Goal: Task Accomplishment & Management: Use online tool/utility

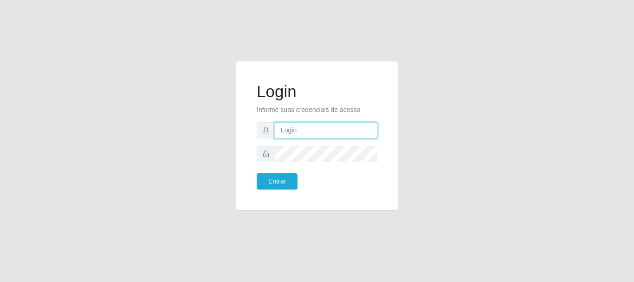
click at [329, 128] on input "text" at bounding box center [326, 130] width 103 height 16
type input "[EMAIL_ADDRESS][DOMAIN_NAME]"
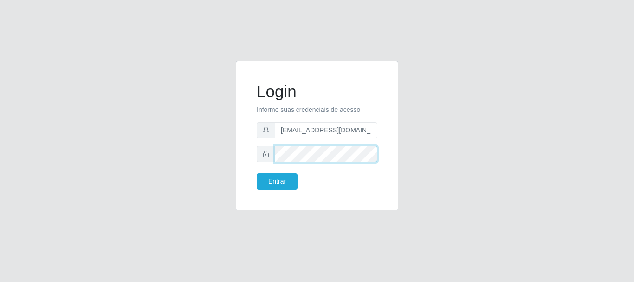
click at [257, 173] on button "Entrar" at bounding box center [277, 181] width 41 height 16
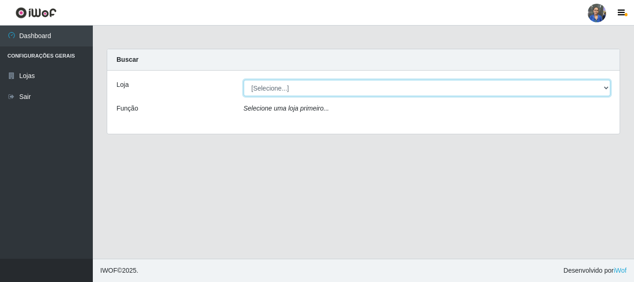
click at [582, 88] on select "[Selecione...] SuperFácil Atacado - Rodoviária" at bounding box center [427, 88] width 367 height 16
select select "400"
click at [244, 80] on select "[Selecione...] SuperFácil Atacado - Rodoviária" at bounding box center [427, 88] width 367 height 16
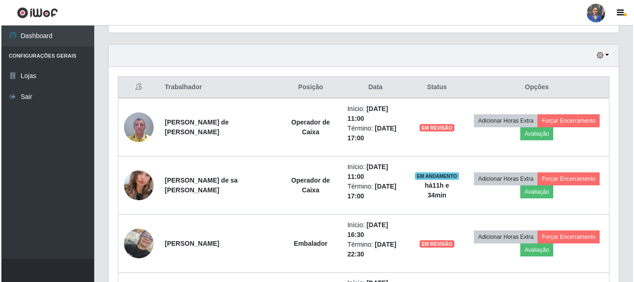
scroll to position [325, 0]
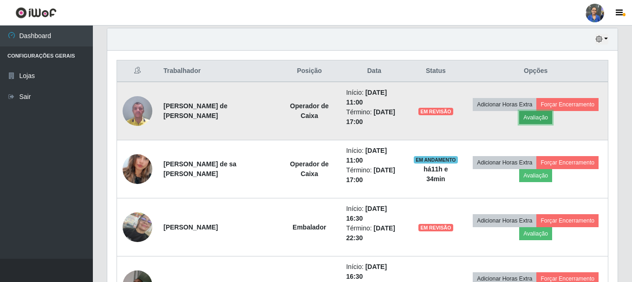
click at [533, 116] on button "Avaliação" at bounding box center [535, 117] width 33 height 13
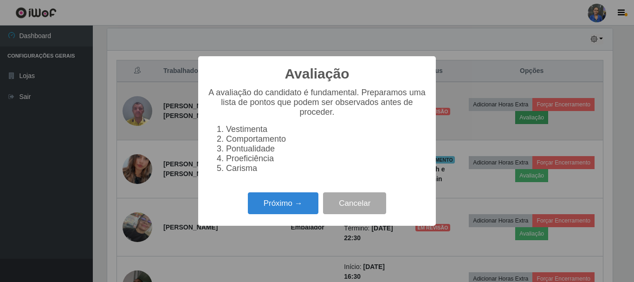
scroll to position [193, 505]
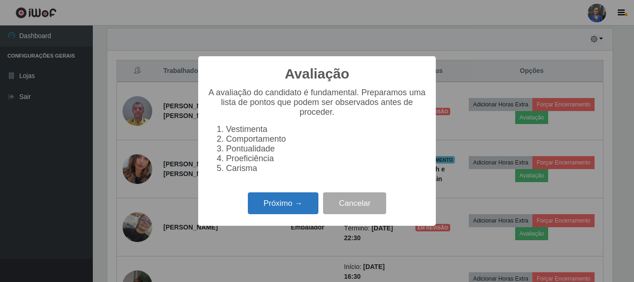
click at [259, 204] on button "Próximo →" at bounding box center [283, 203] width 71 height 22
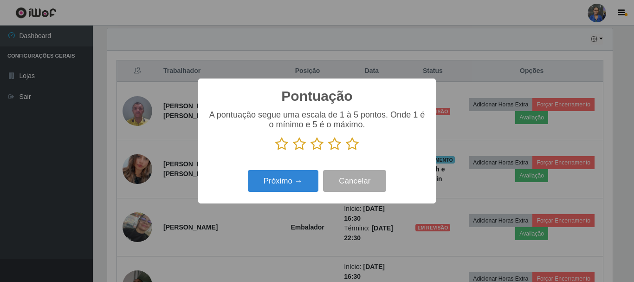
click at [353, 142] on icon at bounding box center [352, 144] width 13 height 14
click at [346, 151] on input "radio" at bounding box center [346, 151] width 0 height 0
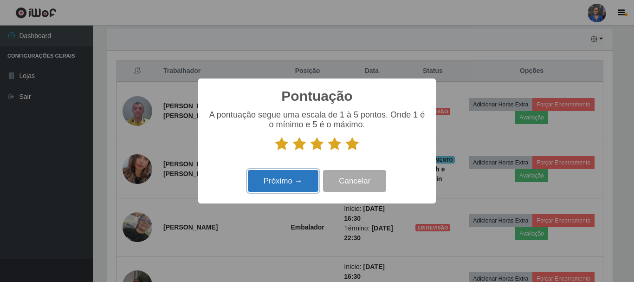
click at [300, 179] on button "Próximo →" at bounding box center [283, 181] width 71 height 22
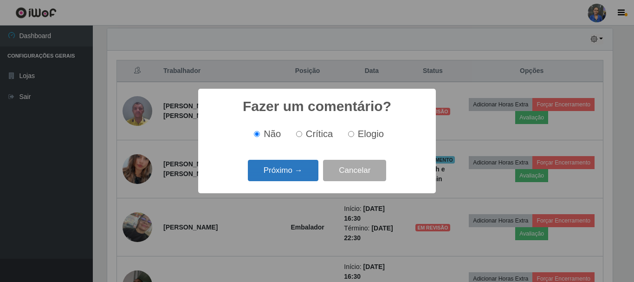
click at [298, 173] on button "Próximo →" at bounding box center [283, 171] width 71 height 22
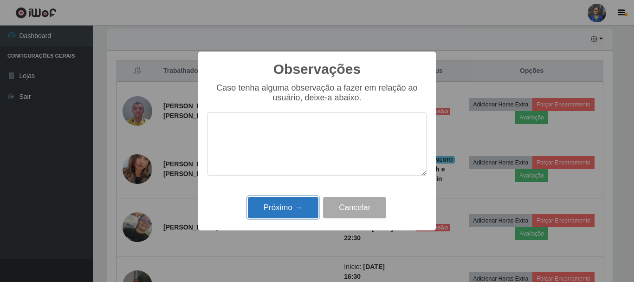
click at [283, 201] on button "Próximo →" at bounding box center [283, 208] width 71 height 22
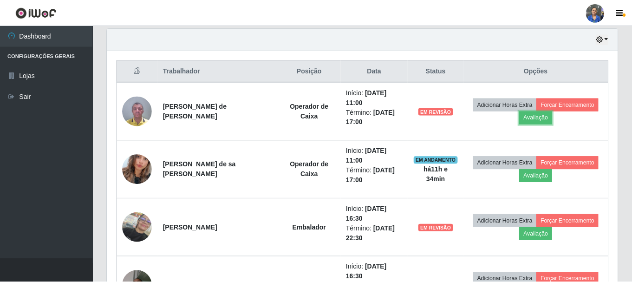
scroll to position [193, 510]
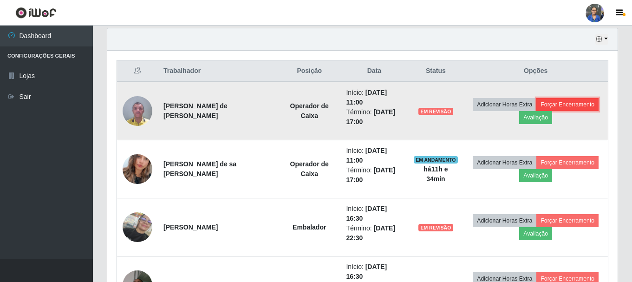
click at [563, 99] on button "Forçar Encerramento" at bounding box center [567, 104] width 62 height 13
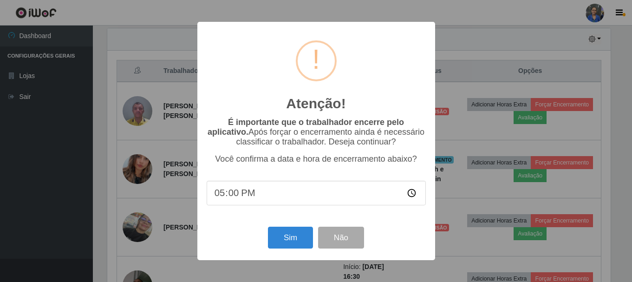
scroll to position [193, 505]
click at [284, 236] on button "Sim" at bounding box center [291, 238] width 45 height 22
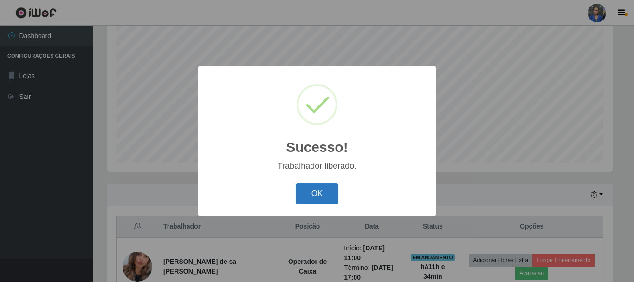
click at [302, 188] on button "OK" at bounding box center [317, 194] width 43 height 22
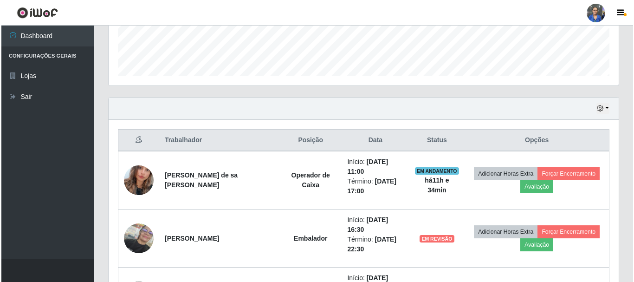
scroll to position [262, 0]
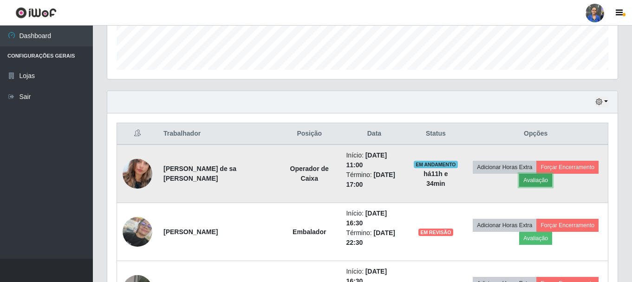
click at [528, 181] on button "Avaliação" at bounding box center [535, 180] width 33 height 13
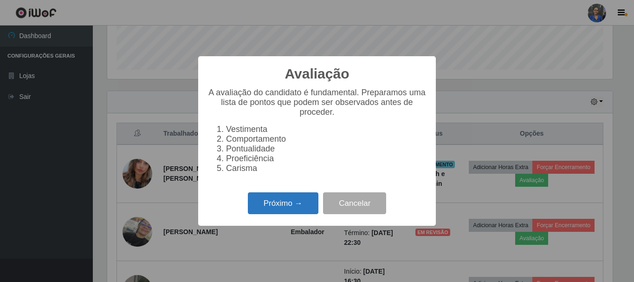
click at [283, 214] on button "Próximo →" at bounding box center [283, 203] width 71 height 22
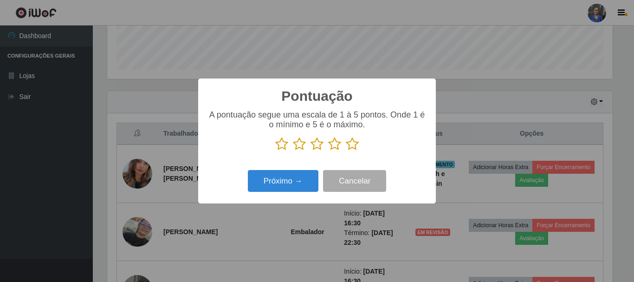
click at [353, 147] on icon at bounding box center [352, 144] width 13 height 14
click at [346, 151] on input "radio" at bounding box center [346, 151] width 0 height 0
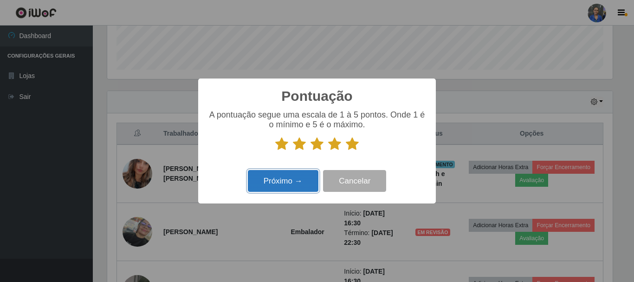
click at [274, 177] on button "Próximo →" at bounding box center [283, 181] width 71 height 22
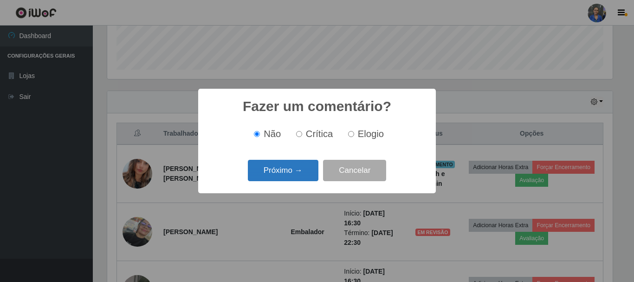
click at [274, 172] on button "Próximo →" at bounding box center [283, 171] width 71 height 22
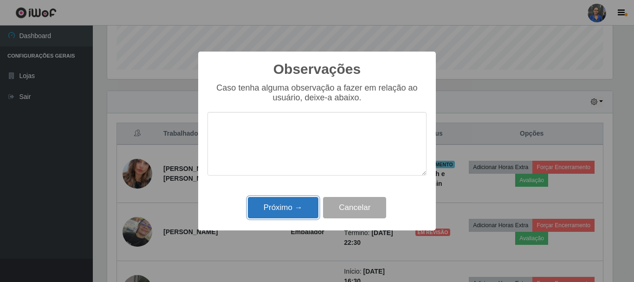
click at [274, 210] on button "Próximo →" at bounding box center [283, 208] width 71 height 22
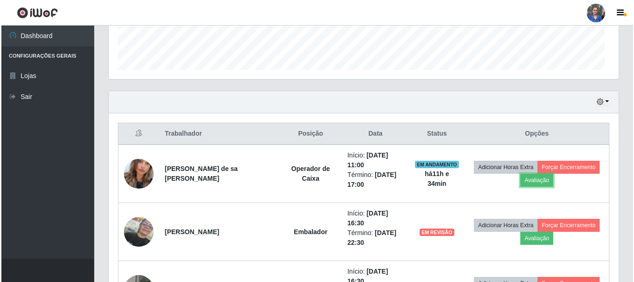
scroll to position [193, 510]
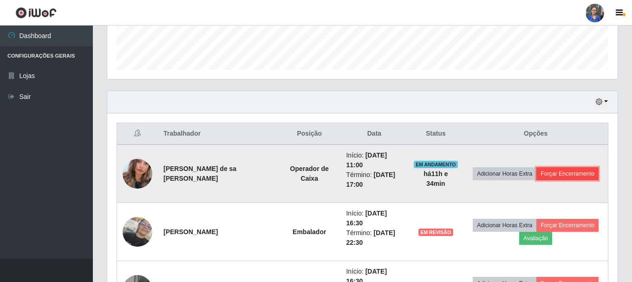
click at [574, 170] on button "Forçar Encerramento" at bounding box center [567, 173] width 62 height 13
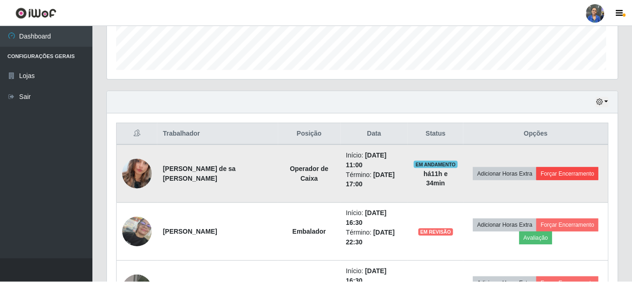
scroll to position [193, 505]
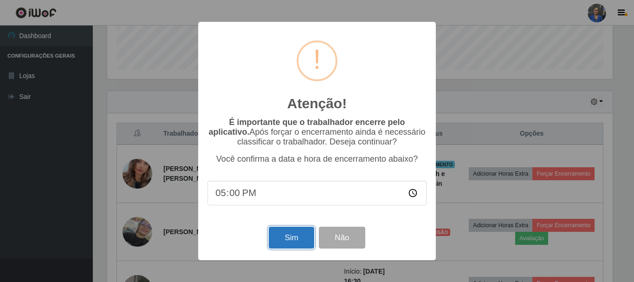
click at [300, 232] on button "Sim" at bounding box center [291, 238] width 45 height 22
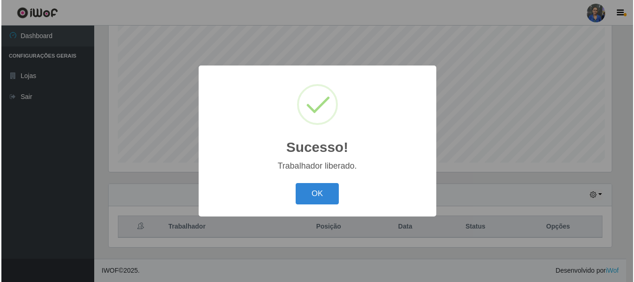
scroll to position [0, 0]
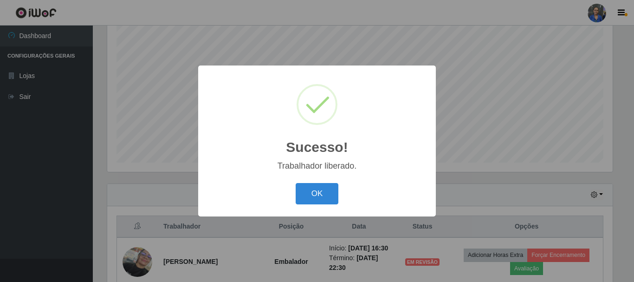
click at [323, 182] on div "OK Cancel" at bounding box center [316, 193] width 219 height 26
click at [328, 187] on button "OK" at bounding box center [317, 194] width 43 height 22
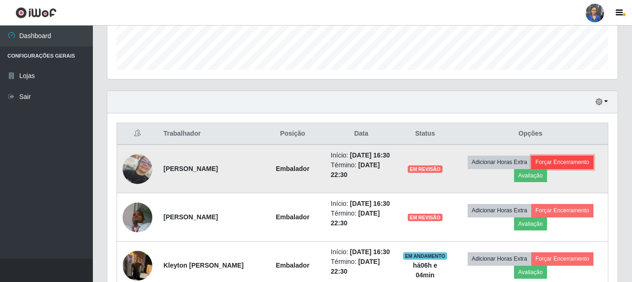
click at [562, 164] on button "Forçar Encerramento" at bounding box center [562, 161] width 62 height 13
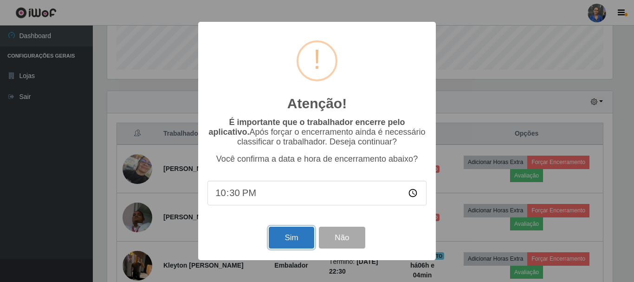
click at [298, 234] on button "Sim" at bounding box center [291, 238] width 45 height 22
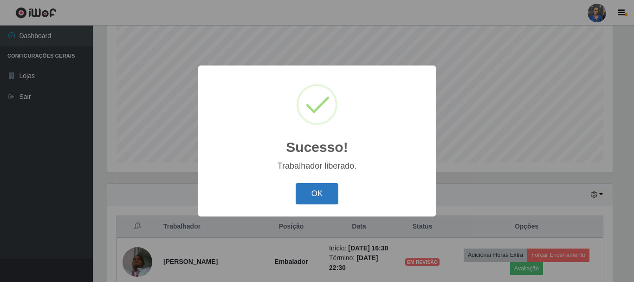
click at [297, 188] on button "OK" at bounding box center [317, 194] width 43 height 22
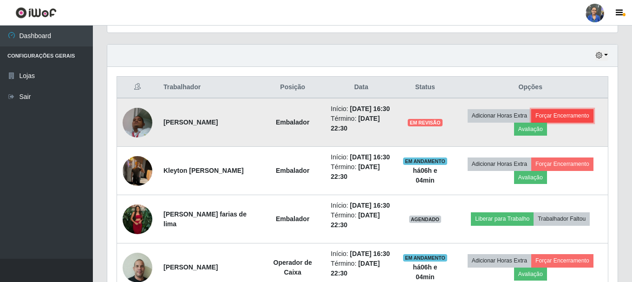
click at [583, 121] on button "Forçar Encerramento" at bounding box center [562, 115] width 62 height 13
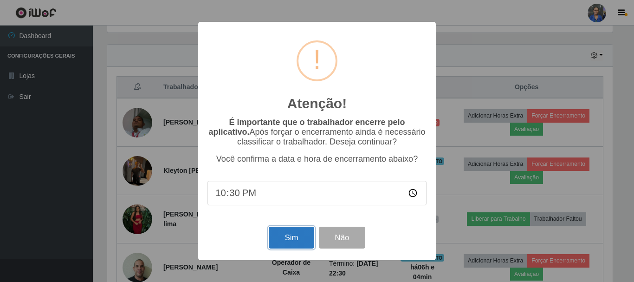
click at [288, 241] on button "Sim" at bounding box center [291, 238] width 45 height 22
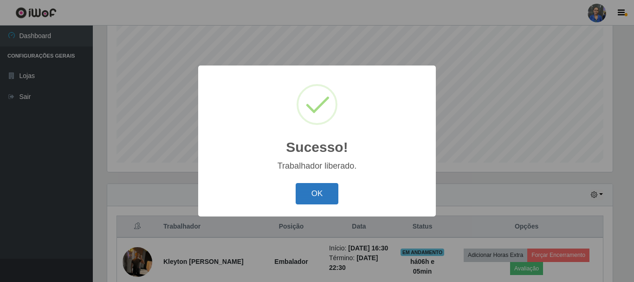
click at [322, 188] on button "OK" at bounding box center [317, 194] width 43 height 22
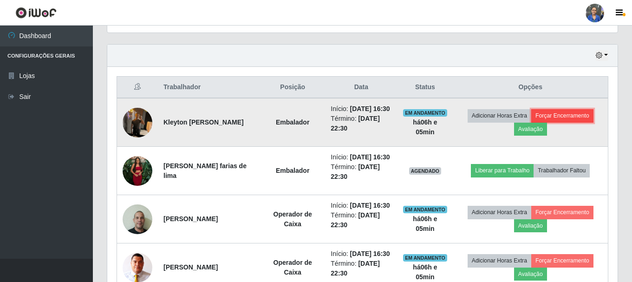
click at [564, 116] on button "Forçar Encerramento" at bounding box center [562, 115] width 62 height 13
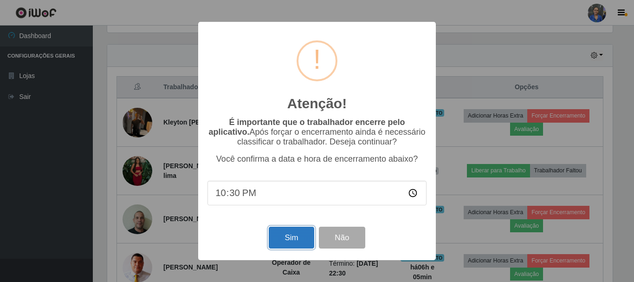
click at [289, 237] on button "Sim" at bounding box center [291, 238] width 45 height 22
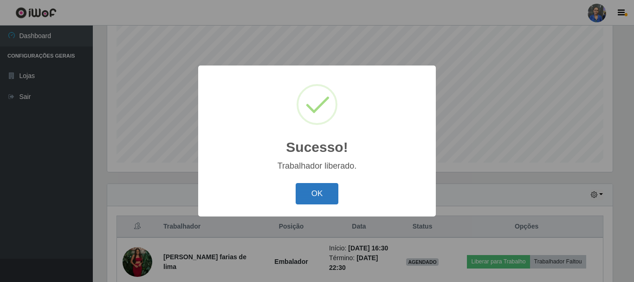
click at [302, 190] on button "OK" at bounding box center [317, 194] width 43 height 22
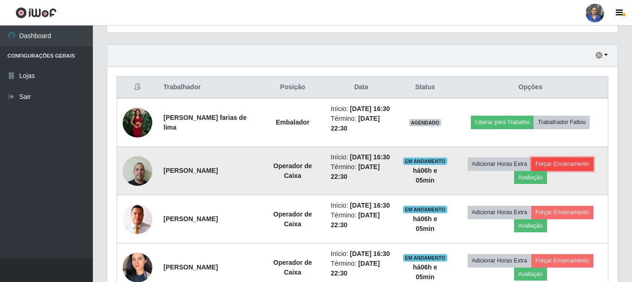
click at [587, 170] on button "Forçar Encerramento" at bounding box center [562, 163] width 62 height 13
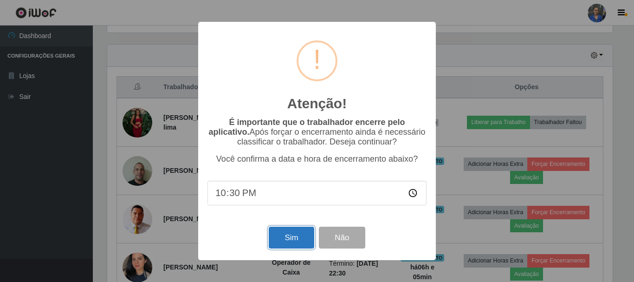
click at [298, 232] on button "Sim" at bounding box center [291, 238] width 45 height 22
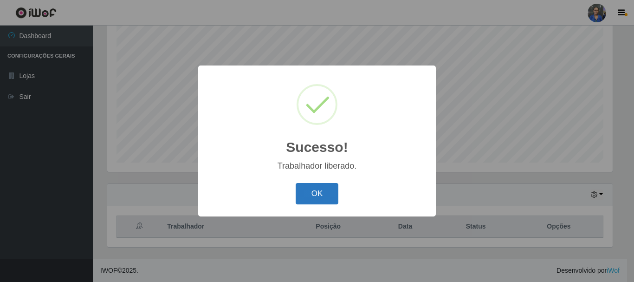
click at [315, 189] on button "OK" at bounding box center [317, 194] width 43 height 22
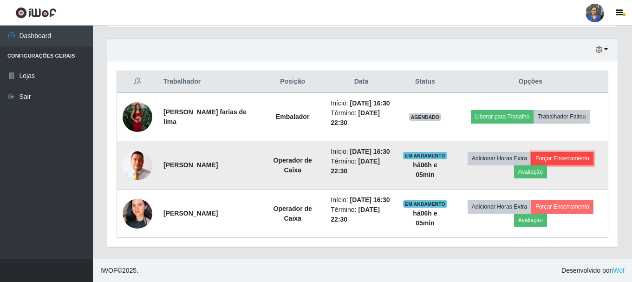
click at [568, 152] on button "Forçar Encerramento" at bounding box center [562, 158] width 62 height 13
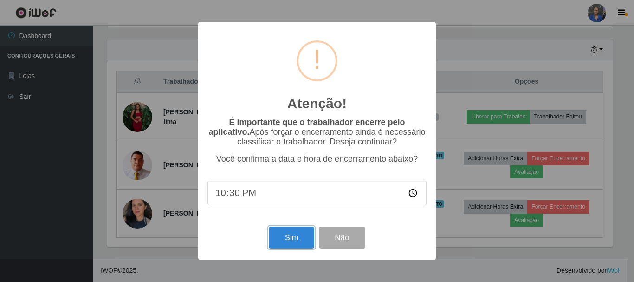
click at [295, 232] on button "Sim" at bounding box center [291, 238] width 45 height 22
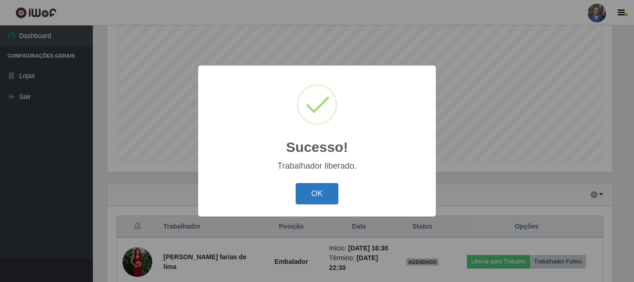
click at [325, 185] on button "OK" at bounding box center [317, 194] width 43 height 22
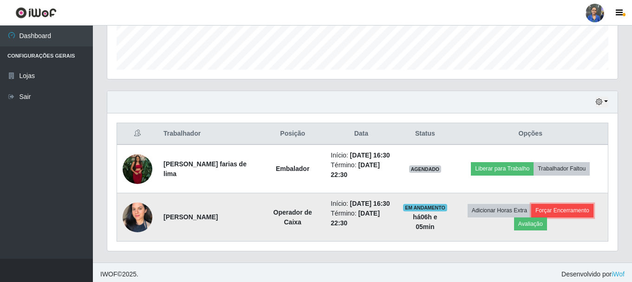
click at [574, 217] on button "Forçar Encerramento" at bounding box center [562, 210] width 62 height 13
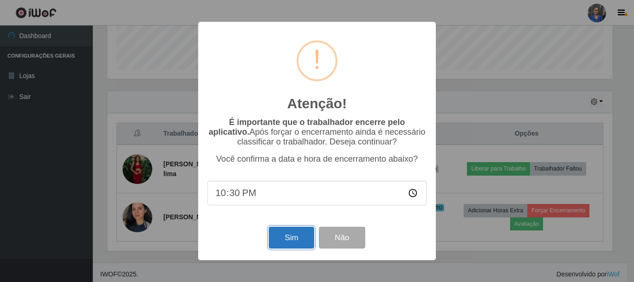
click at [288, 242] on button "Sim" at bounding box center [291, 238] width 45 height 22
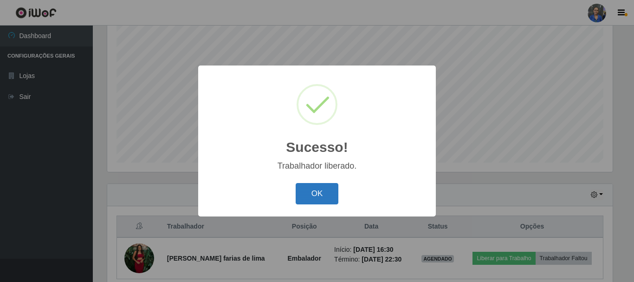
click at [314, 190] on button "OK" at bounding box center [317, 194] width 43 height 22
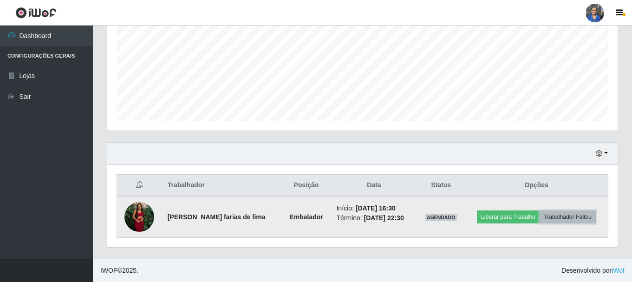
click at [577, 214] on button "Trabalhador Faltou" at bounding box center [567, 216] width 56 height 13
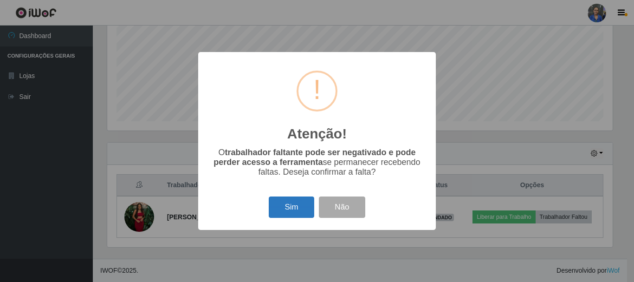
click at [304, 214] on button "Sim" at bounding box center [291, 207] width 45 height 22
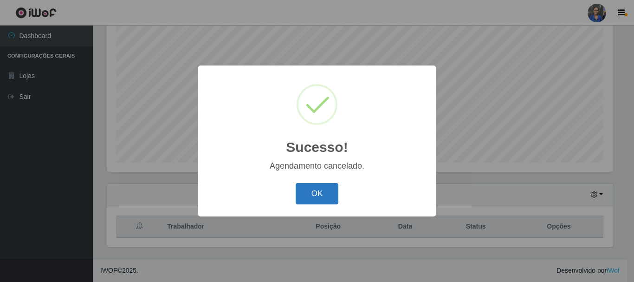
click at [315, 197] on button "OK" at bounding box center [317, 194] width 43 height 22
